Goal: Check status: Check status

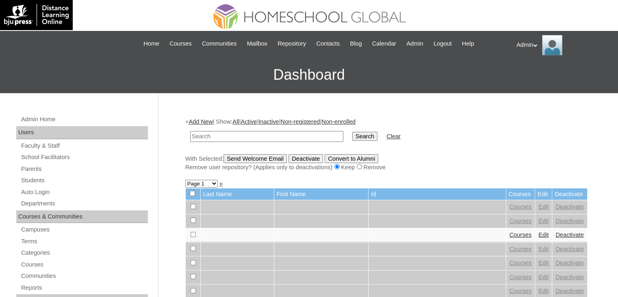
click at [255, 133] on input "text" at bounding box center [266, 136] width 153 height 11
type input "palanog"
click at [352, 137] on input "Search" at bounding box center [364, 136] width 25 height 9
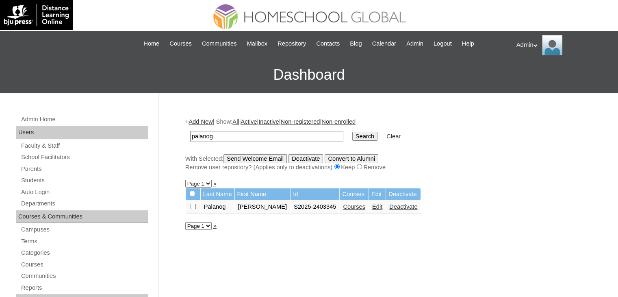
click at [343, 206] on link "Courses" at bounding box center [354, 206] width 22 height 7
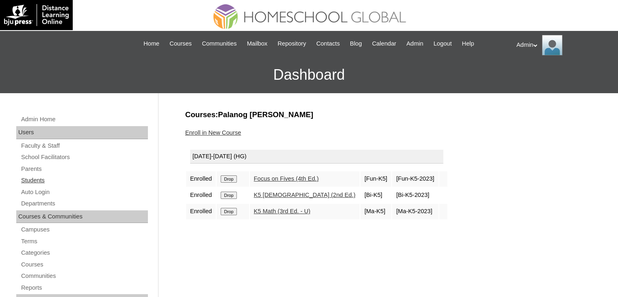
click at [41, 178] on link "Students" at bounding box center [84, 180] width 128 height 10
